Goal: Navigation & Orientation: Find specific page/section

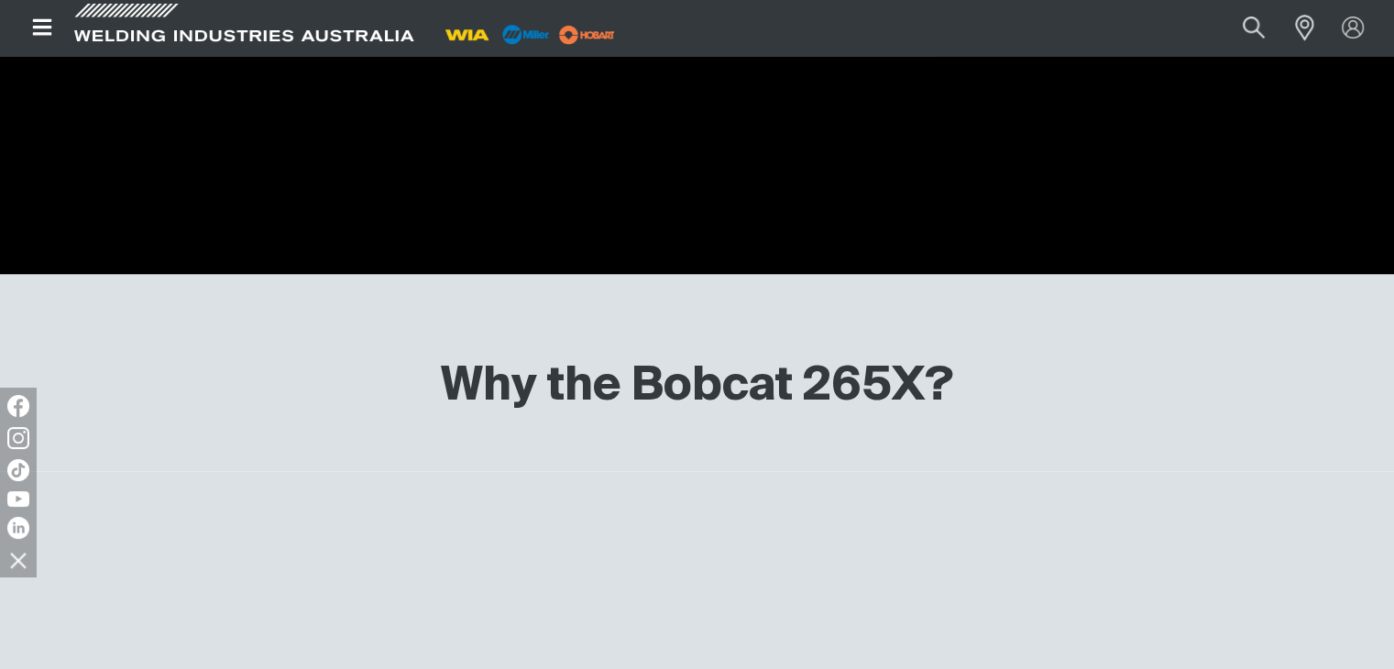
scroll to position [3484, 0]
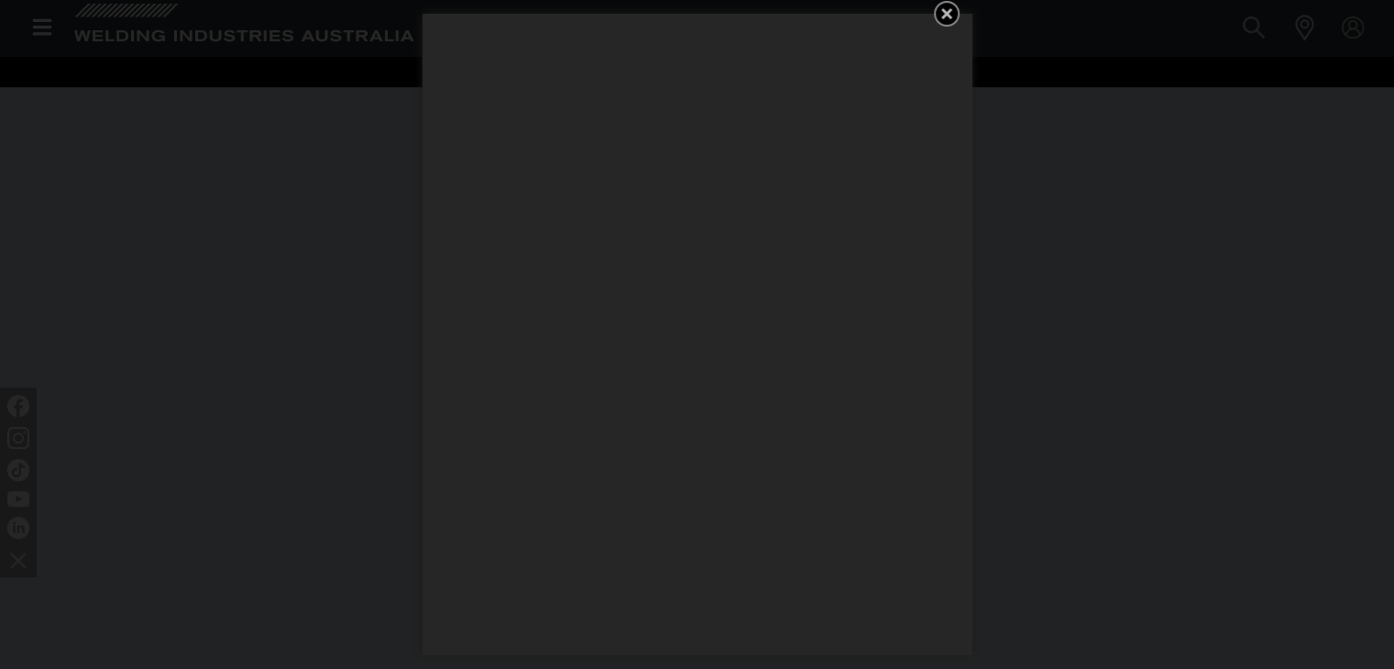
click at [939, 5] on icon "Get 5 WIA Welding Guides Free!" at bounding box center [947, 14] width 22 height 22
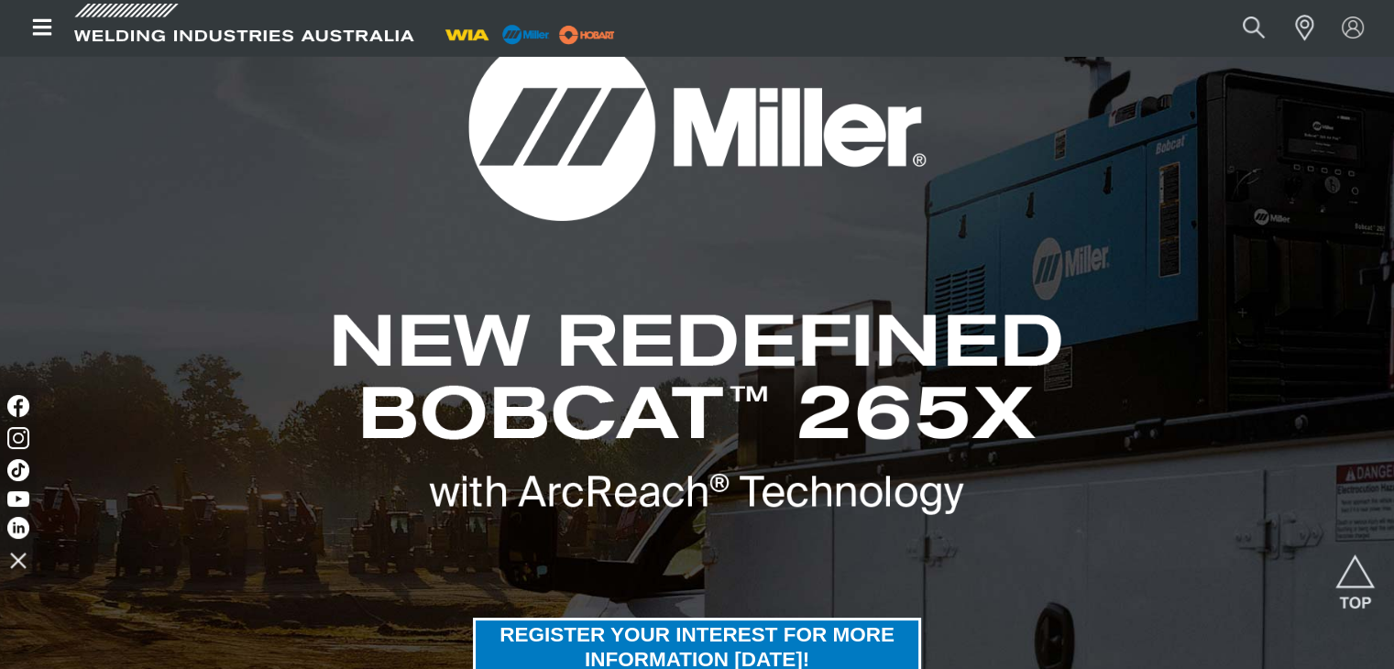
scroll to position [0, 0]
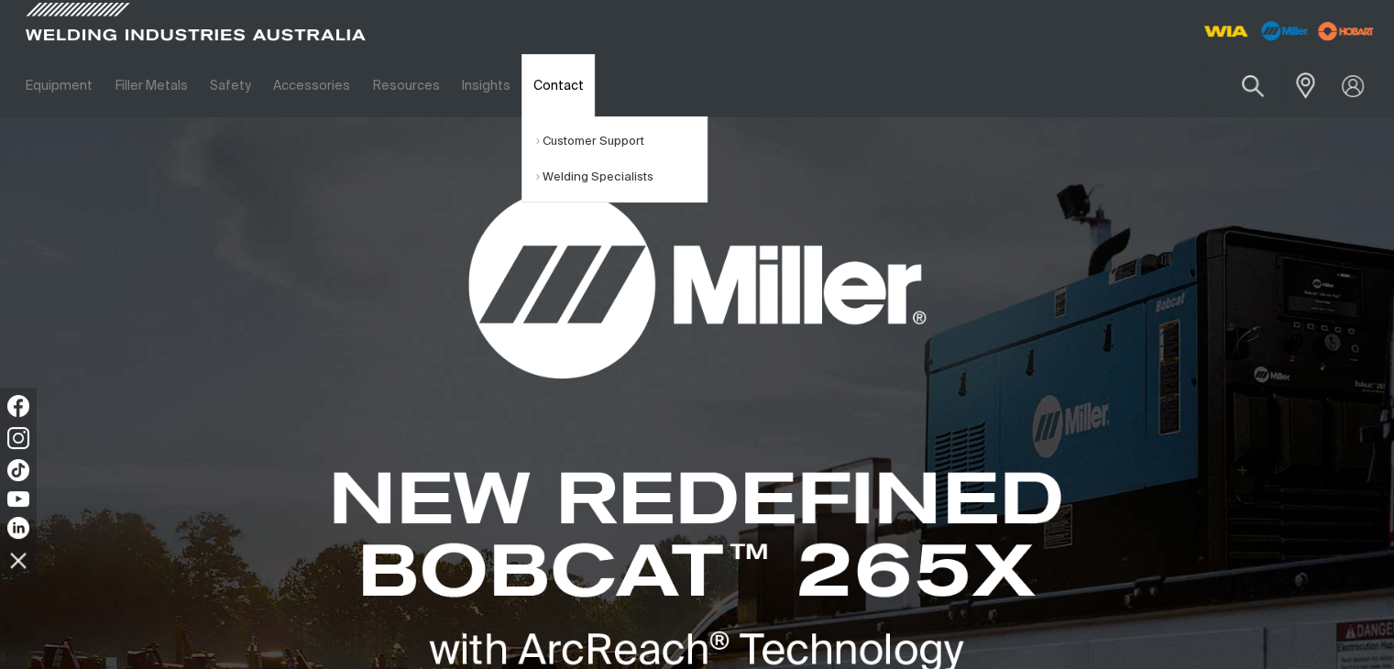
click at [547, 87] on link "Contact" at bounding box center [558, 85] width 72 height 63
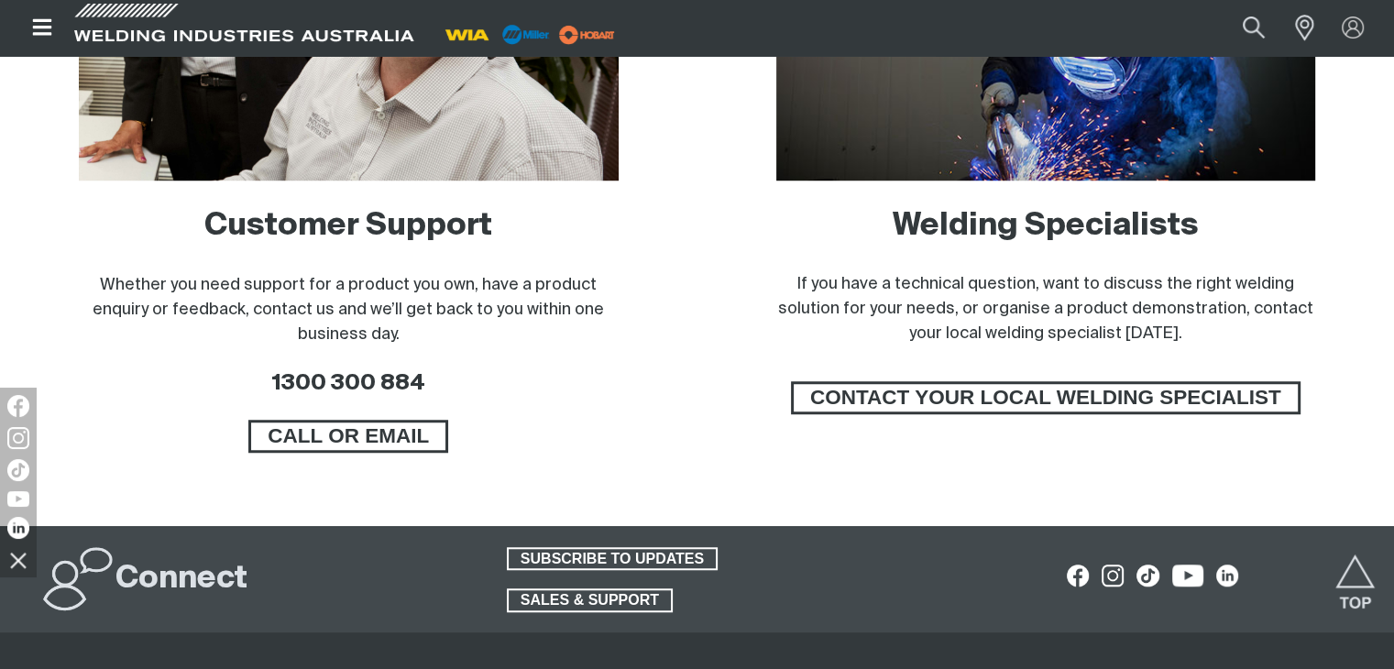
scroll to position [1280, 0]
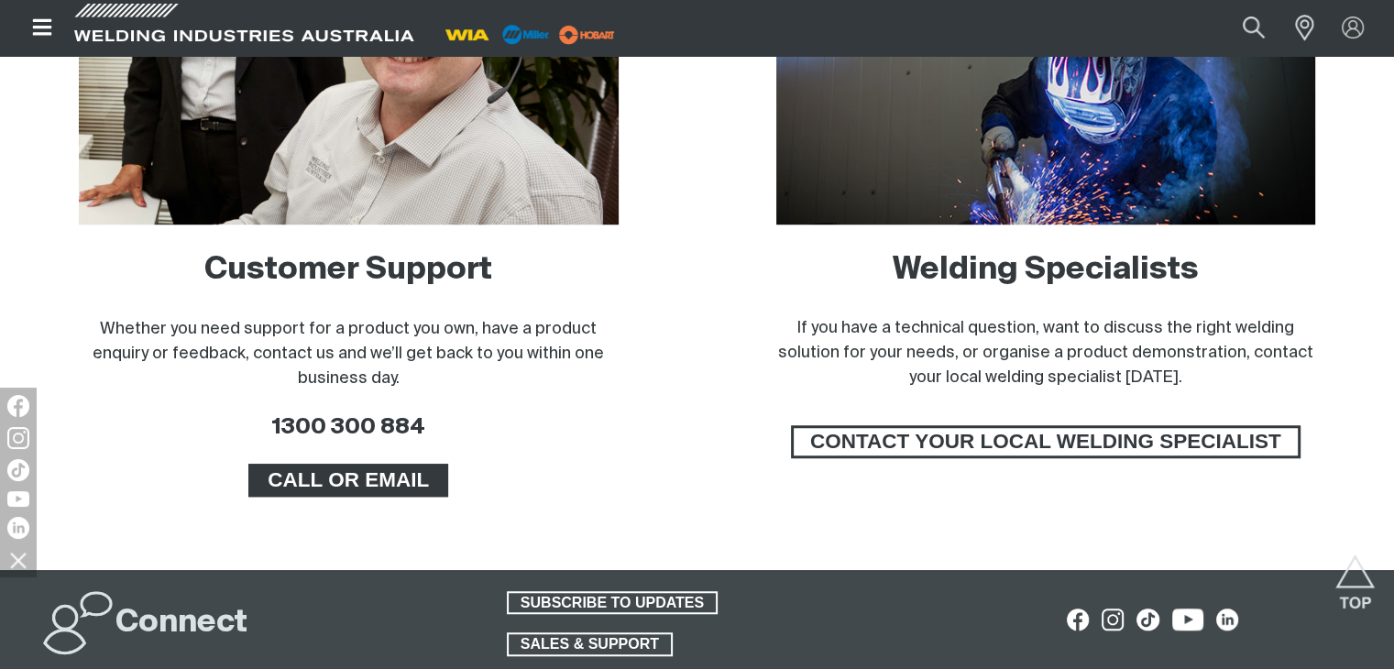
click at [434, 490] on span "CALL OR EMAIL" at bounding box center [348, 480] width 194 height 33
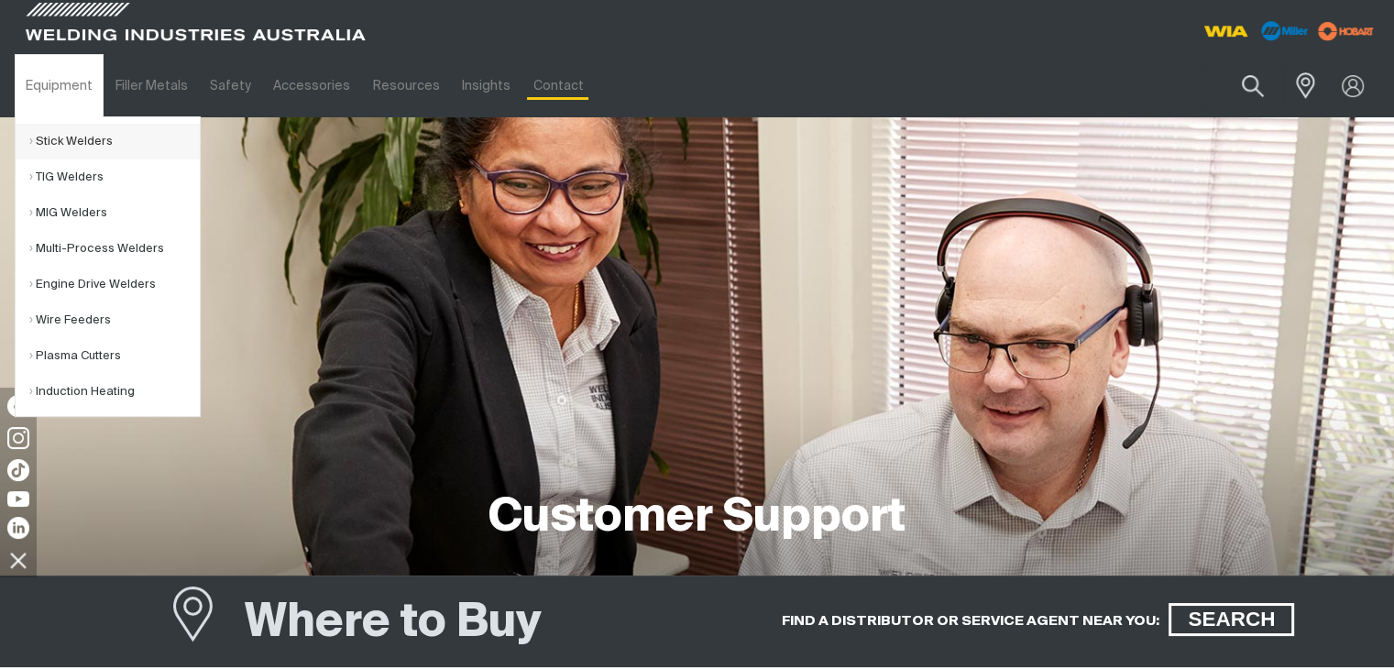
click at [84, 143] on link "Stick Welders" at bounding box center [114, 142] width 171 height 36
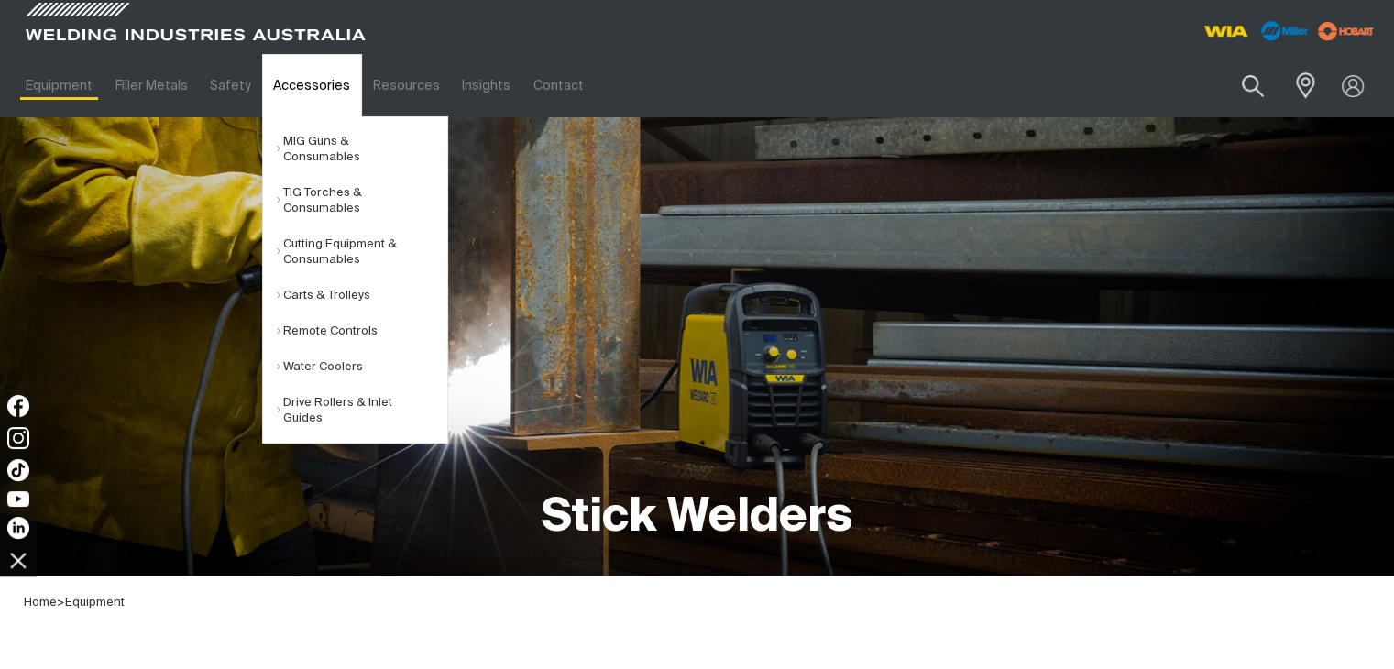
click at [273, 93] on link "Accessories" at bounding box center [311, 85] width 99 height 63
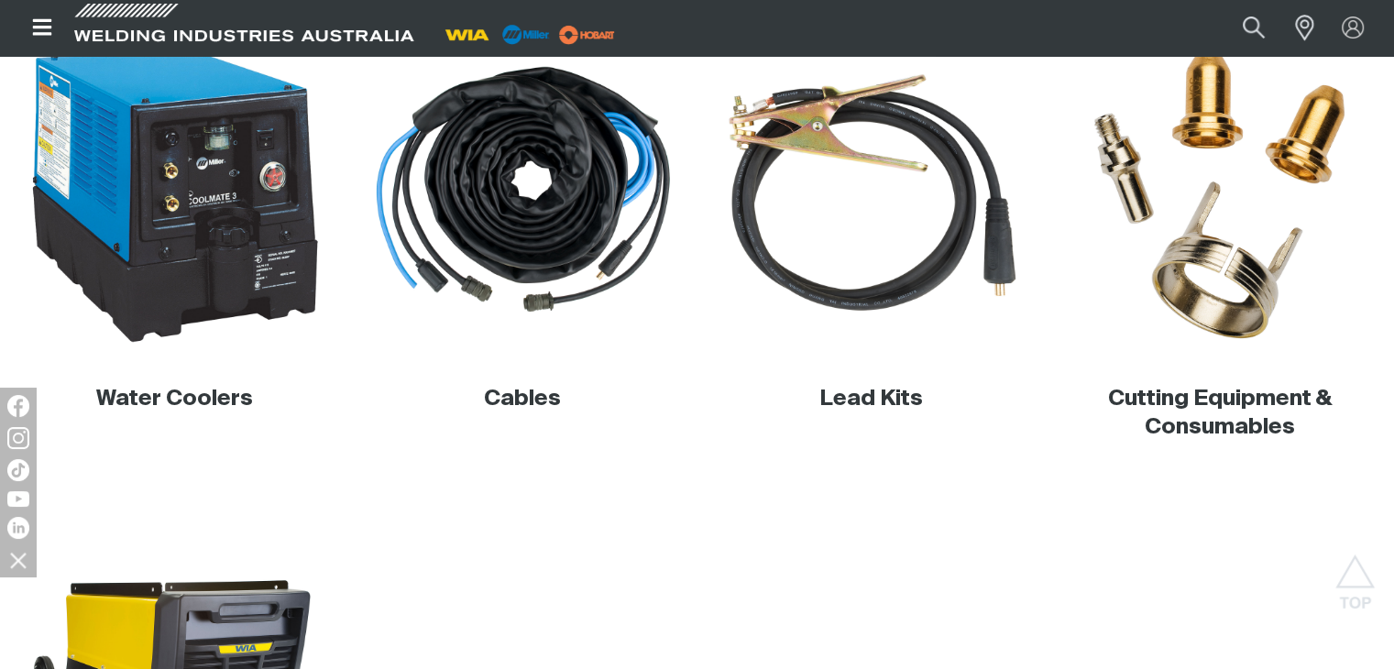
scroll to position [805, 0]
